Goal: Transaction & Acquisition: Subscribe to service/newsletter

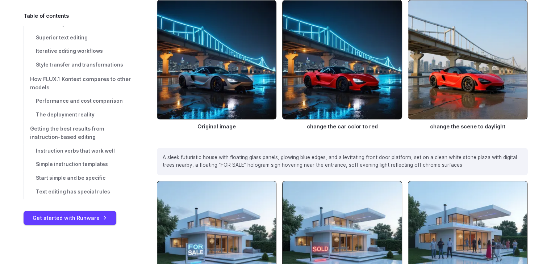
scroll to position [507, 0]
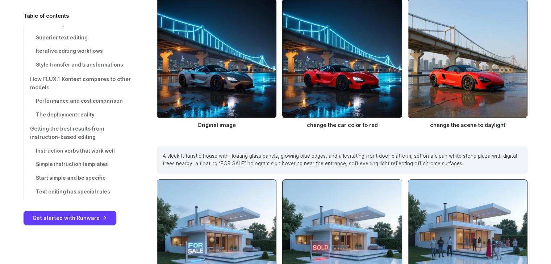
click at [220, 66] on img at bounding box center [217, 59] width 120 height 120
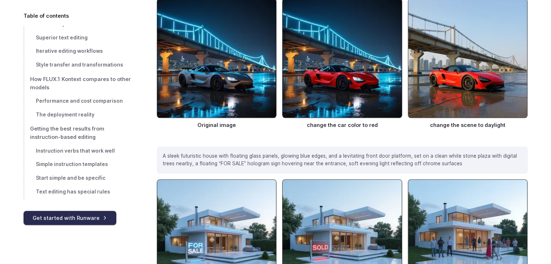
click at [81, 216] on link "Get started with Runware" at bounding box center [70, 218] width 93 height 14
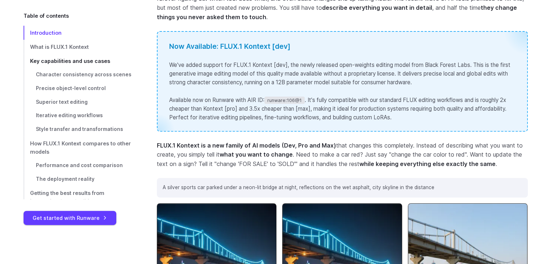
scroll to position [290, 0]
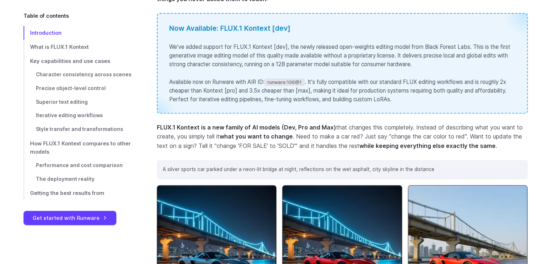
scroll to position [362, 0]
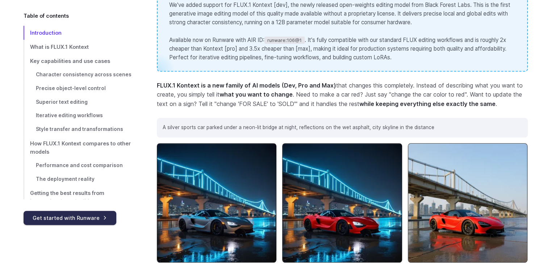
click at [94, 216] on link "Get started with Runware" at bounding box center [70, 218] width 93 height 14
